Goal: Information Seeking & Learning: Learn about a topic

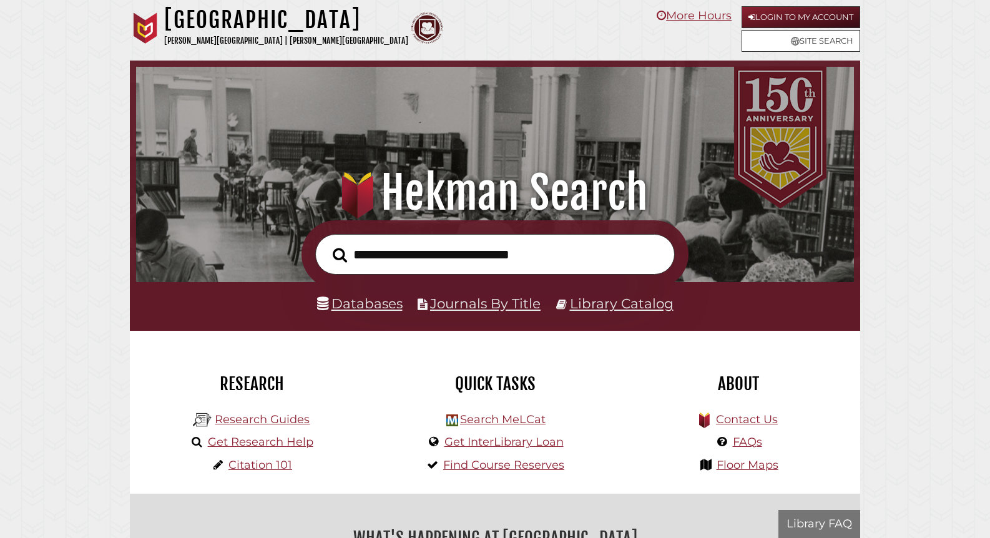
scroll to position [237, 711]
click at [420, 266] on input "text" at bounding box center [494, 254] width 359 height 41
click at [280, 268] on div at bounding box center [495, 254] width 730 height 68
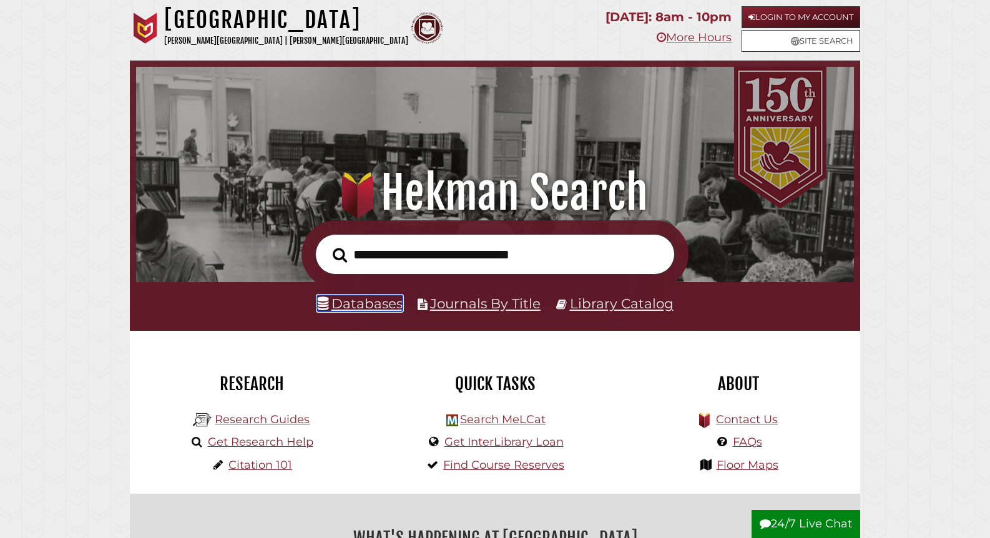
click at [386, 309] on link "Databases" at bounding box center [360, 303] width 86 height 16
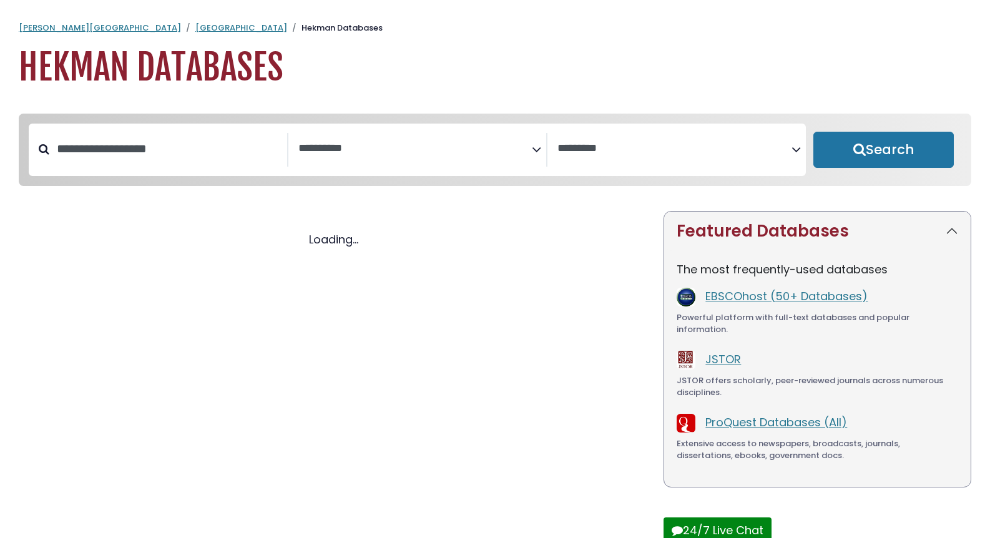
select select "Database Subject Filter"
select select "Database Vendors Filter"
select select "Database Subject Filter"
select select "Database Vendors Filter"
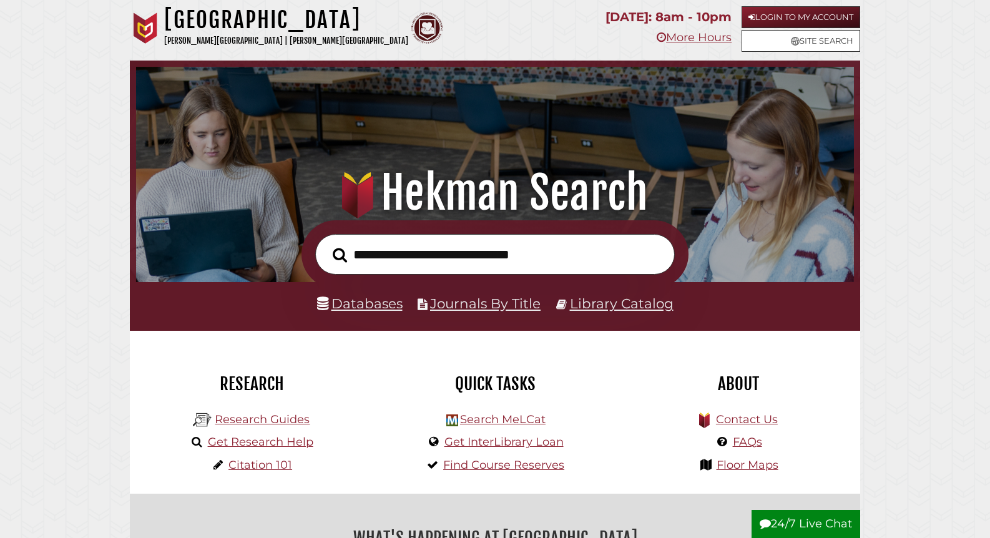
scroll to position [60, 0]
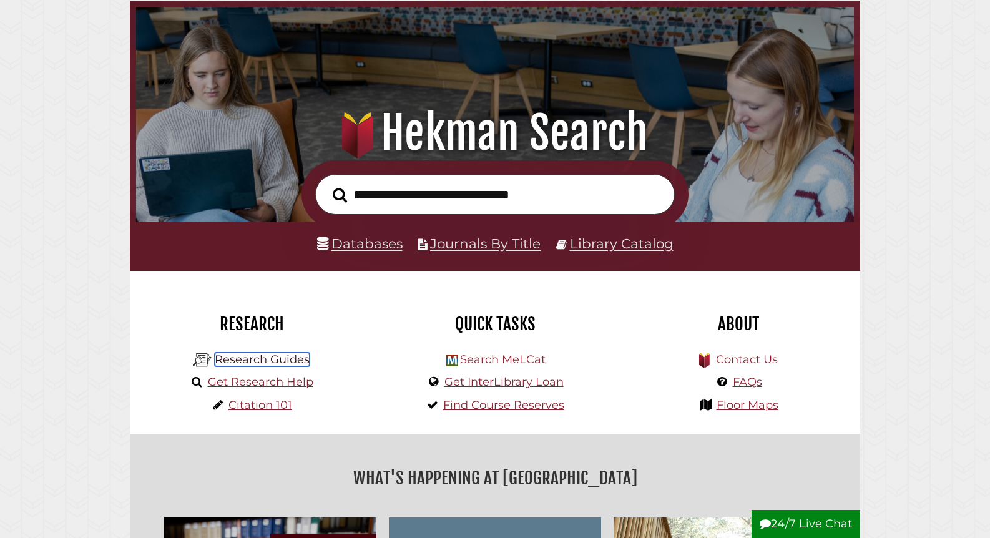
click at [286, 359] on link "Research Guides" at bounding box center [262, 360] width 95 height 14
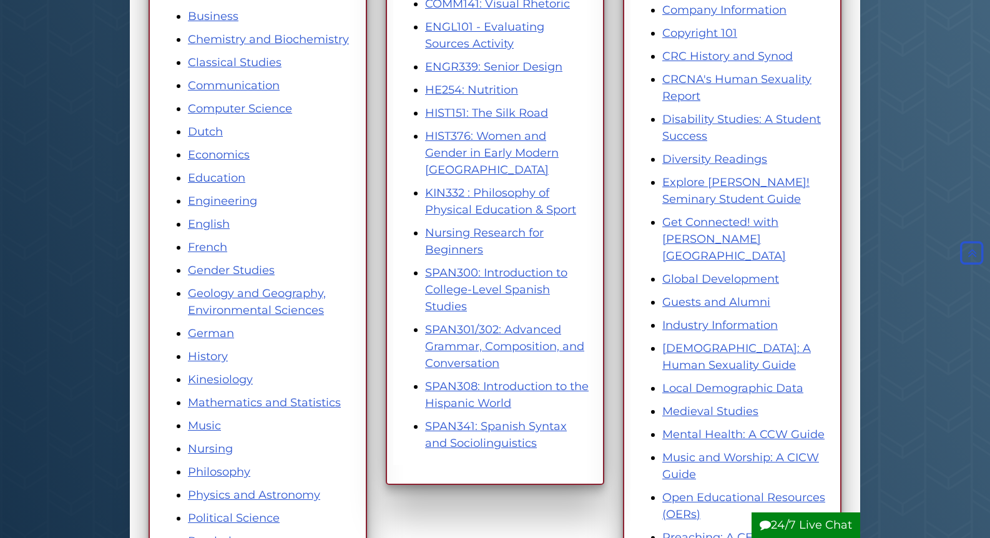
scroll to position [373, 0]
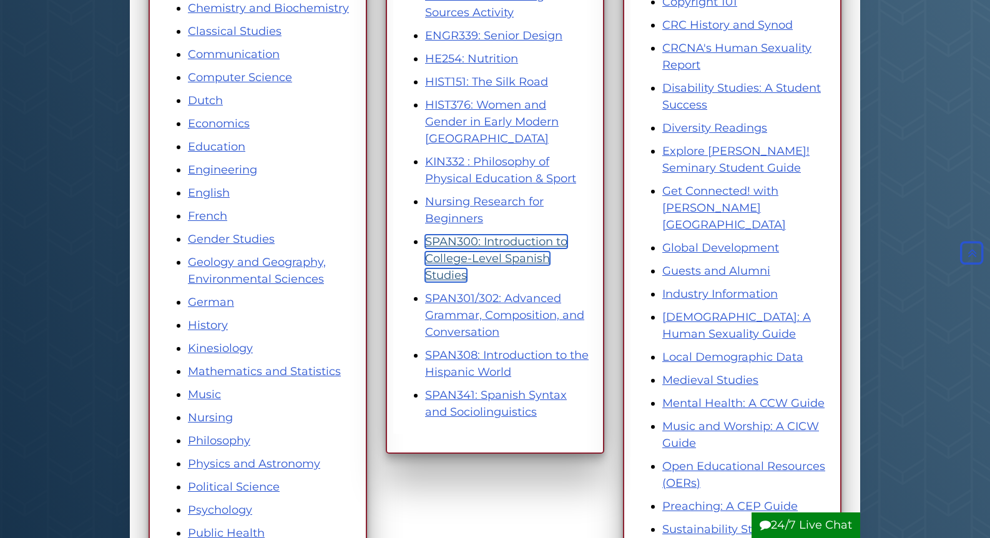
click at [449, 238] on link "SPAN300: Introduction to College-Level Spanish Studies" at bounding box center [496, 258] width 142 height 47
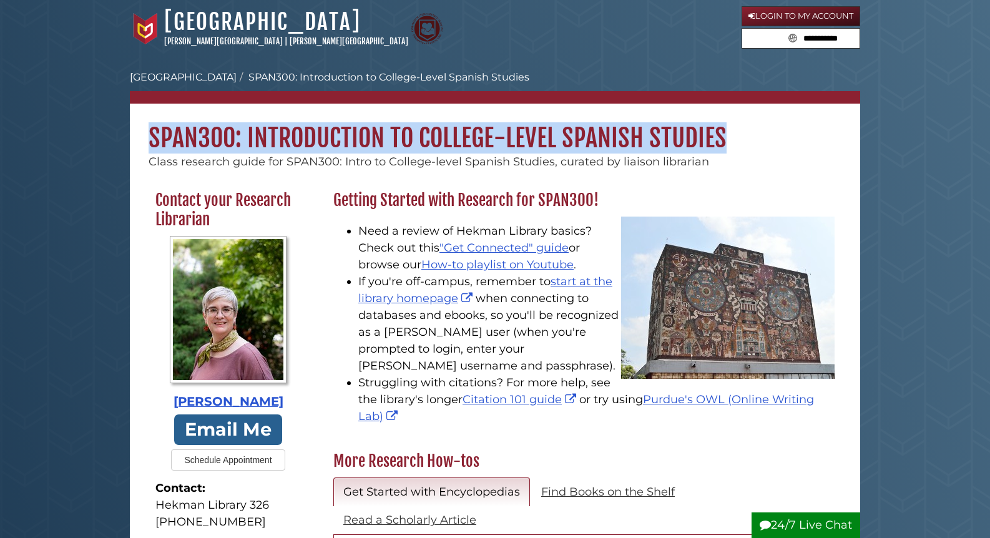
drag, startPoint x: 145, startPoint y: 132, endPoint x: 736, endPoint y: 136, distance: 590.4
click at [736, 136] on h1 "SPAN300: Introduction to College-Level Spanish Studies" at bounding box center [495, 129] width 730 height 50
click at [182, 26] on link "[GEOGRAPHIC_DATA]" at bounding box center [262, 21] width 197 height 27
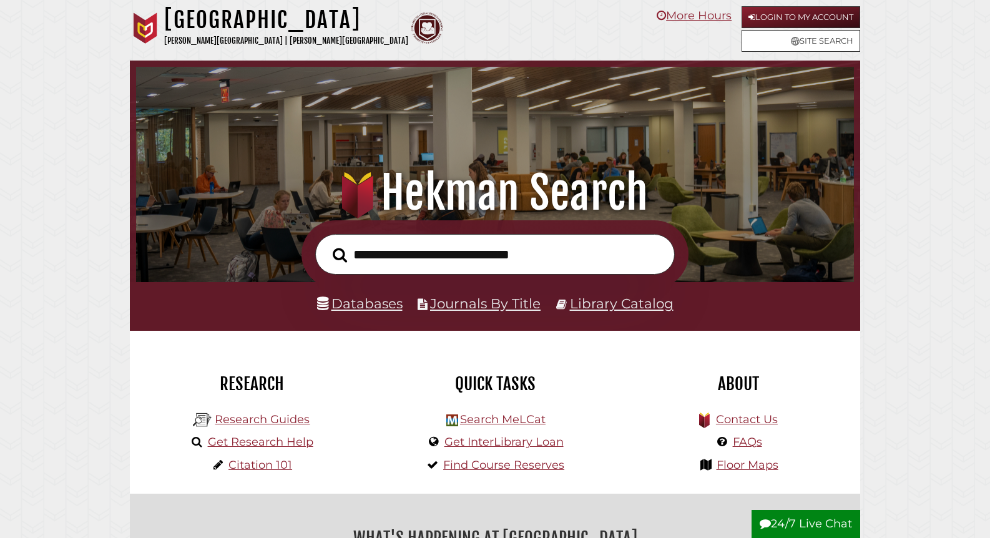
scroll to position [237, 711]
type input "**********"
click at [326, 244] on button "Search" at bounding box center [339, 255] width 27 height 22
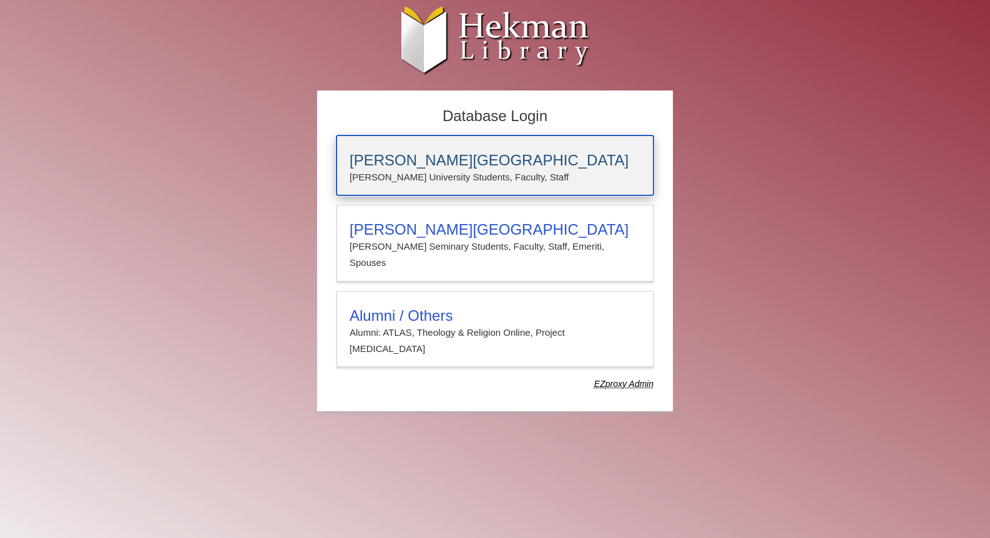
click at [426, 164] on h3 "Calvin University" at bounding box center [494, 160] width 291 height 17
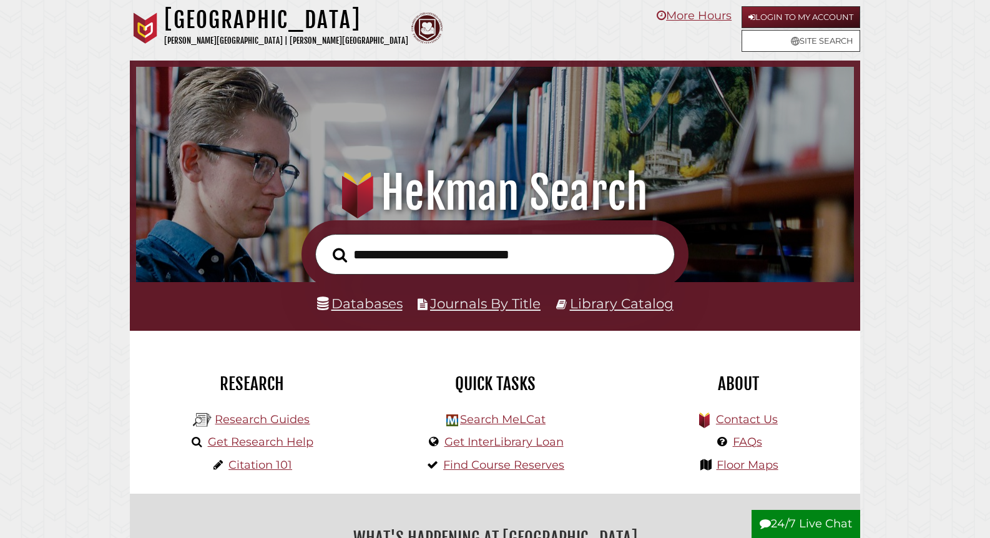
scroll to position [237, 711]
click at [361, 306] on link "Databases" at bounding box center [360, 303] width 86 height 16
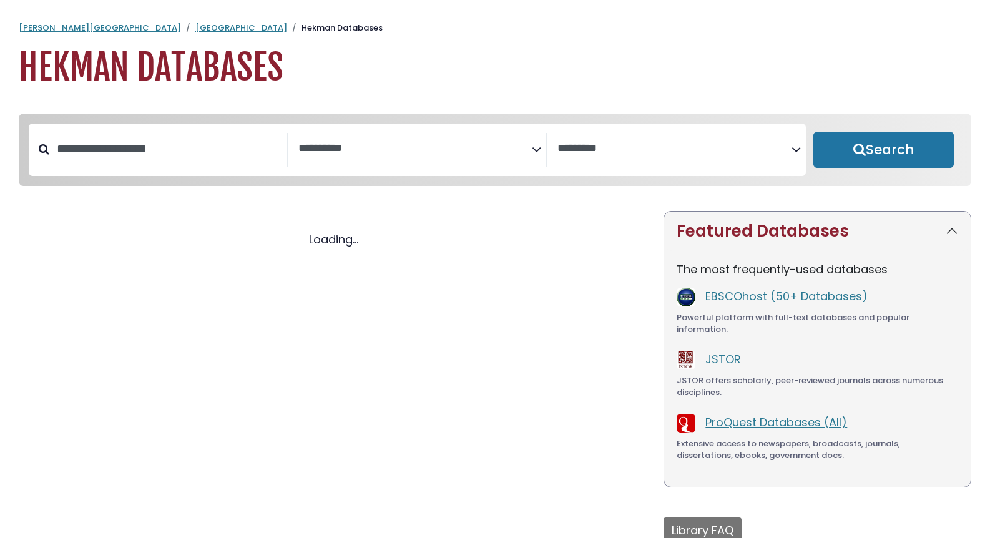
select select "Database Subject Filter"
select select "Database Vendors Filter"
select select "Database Subject Filter"
select select "Database Vendors Filter"
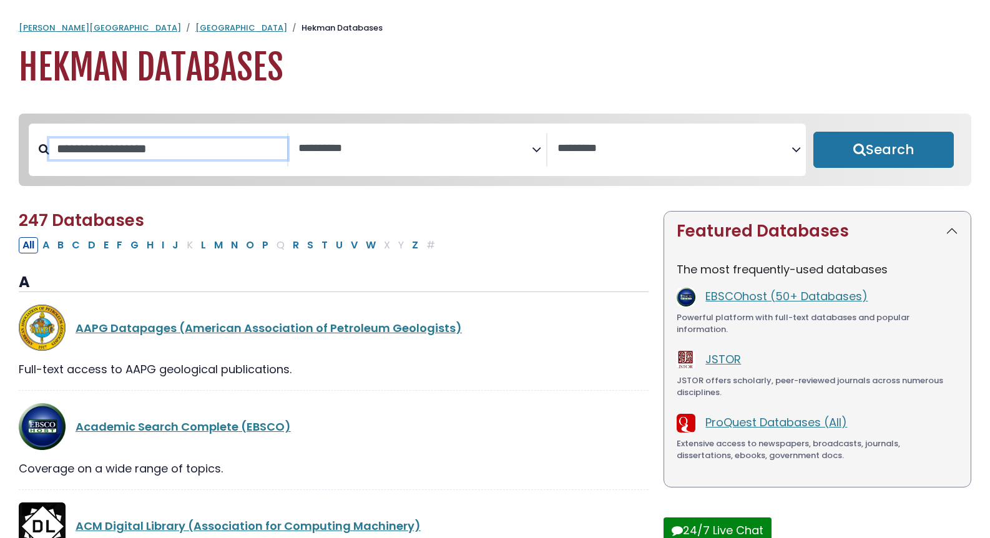
click at [113, 151] on input "Search database by title or keyword" at bounding box center [168, 149] width 238 height 21
type input "*****"
click at [813, 132] on button "Search" at bounding box center [883, 150] width 140 height 36
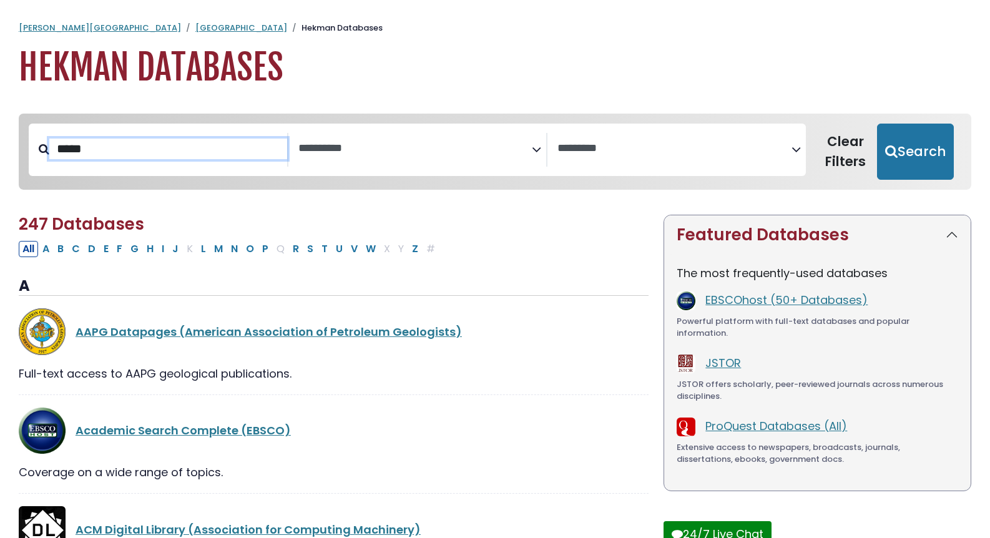
select select "Database Subject Filter"
select select "Database Vendors Filter"
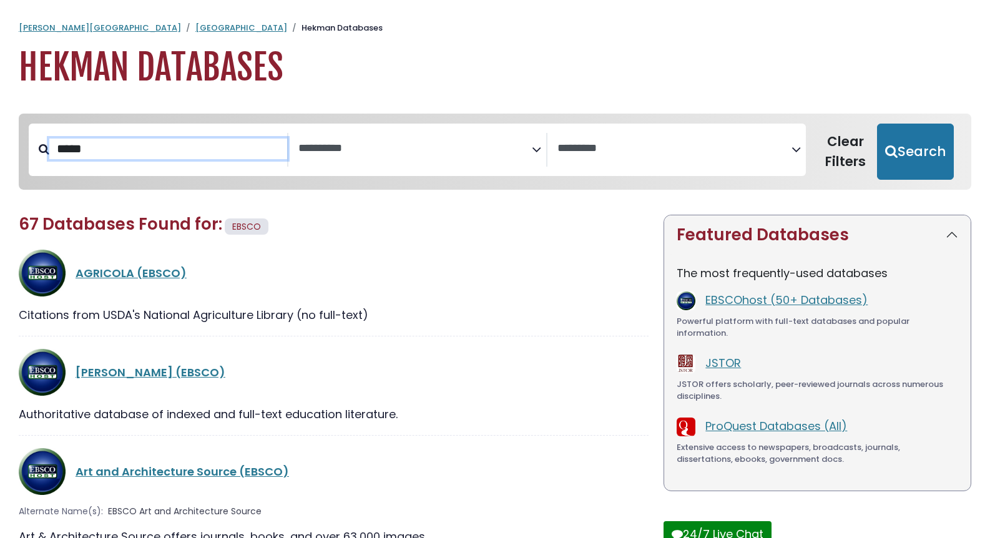
scroll to position [5, 0]
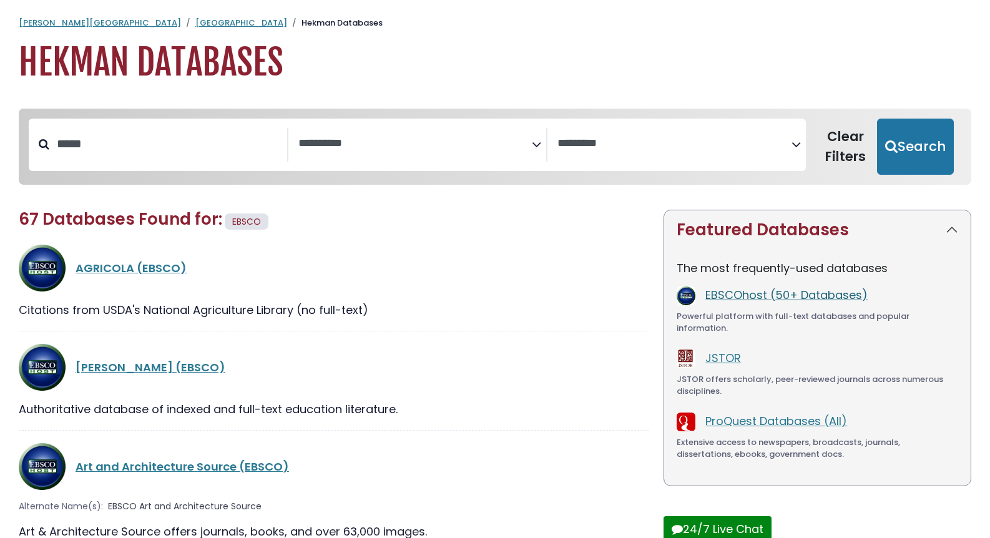
click at [744, 296] on link "EBSCOhost (50+ Databases)" at bounding box center [786, 295] width 162 height 16
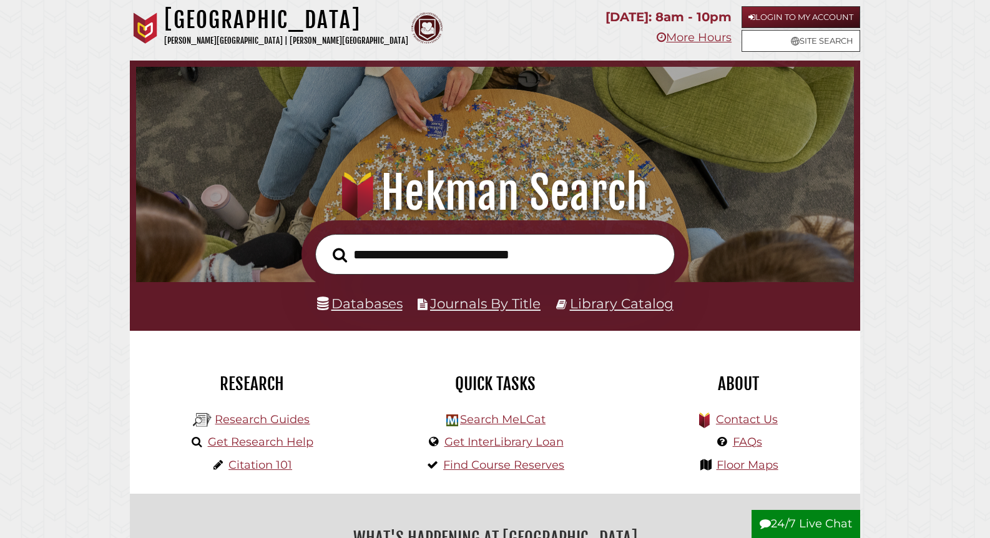
scroll to position [237, 711]
click at [349, 305] on link "Databases" at bounding box center [360, 303] width 86 height 16
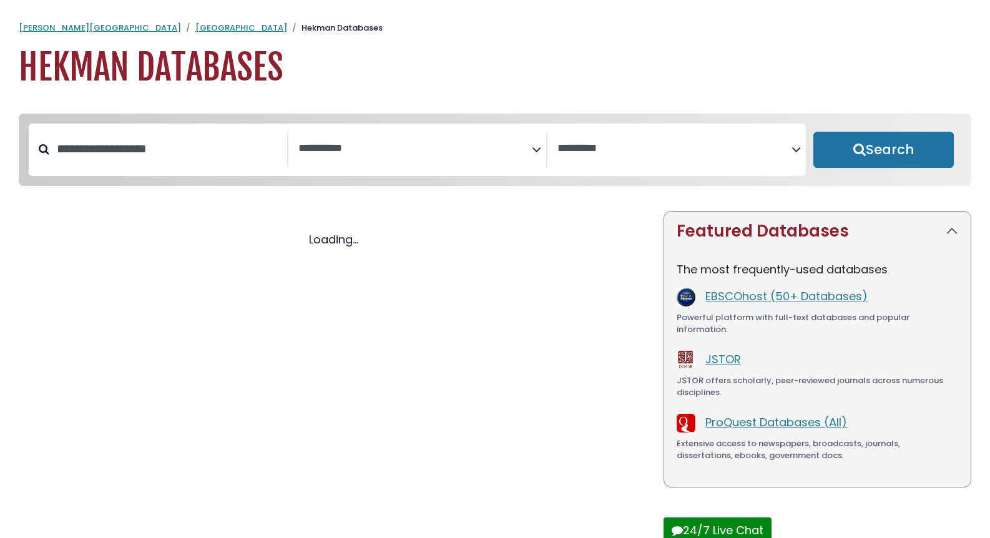
select select "Database Subject Filter"
select select "Database Vendors Filter"
select select "Database Subject Filter"
select select "Database Vendors Filter"
